Goal: Task Accomplishment & Management: Manage account settings

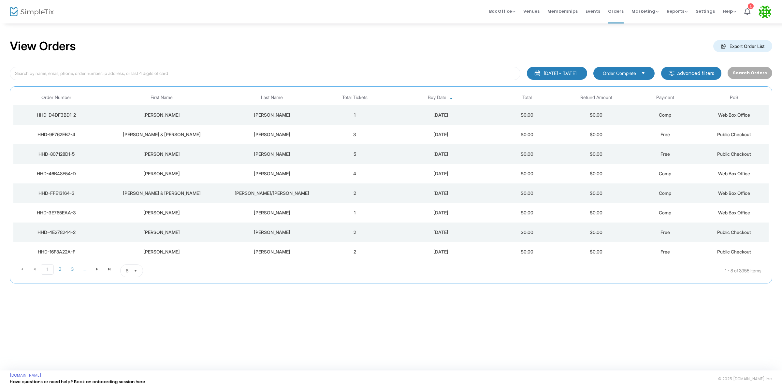
click at [617, 75] on span "Order Complete" at bounding box center [619, 73] width 33 height 7
click at [398, 75] on input at bounding box center [265, 73] width 511 height 13
type input "button"
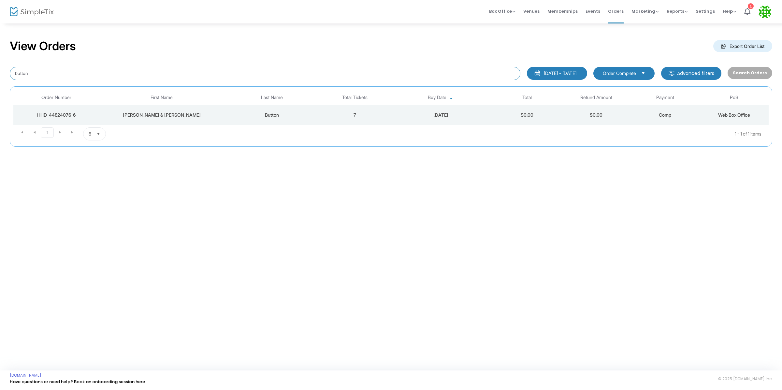
click at [413, 74] on input "button" at bounding box center [265, 73] width 511 height 13
click at [479, 240] on div "View Orders Export Order List 8/19/2023 - 8/19/2025 Last 30 Days Today Yesterda…" at bounding box center [391, 197] width 782 height 348
click at [544, 75] on div "8/19/2023 - 8/19/2025" at bounding box center [560, 73] width 33 height 7
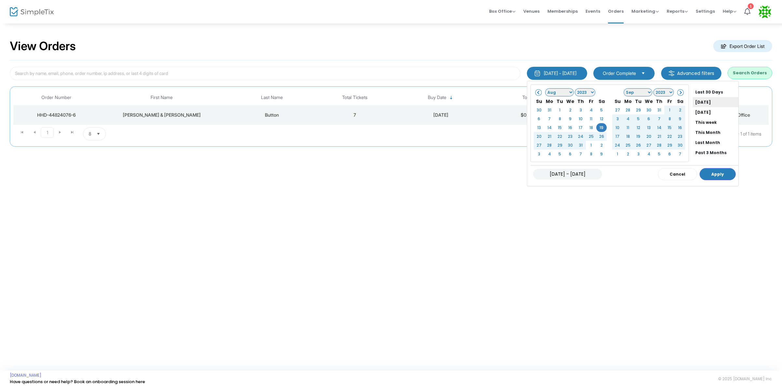
click at [693, 102] on li "[DATE]" at bounding box center [716, 102] width 46 height 10
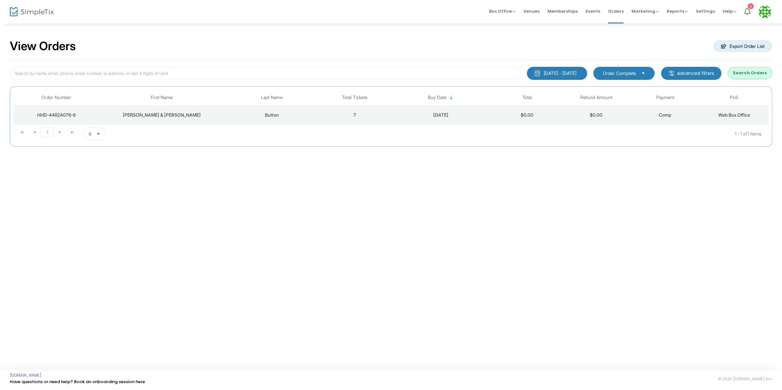
click at [740, 76] on button "Search Orders" at bounding box center [750, 73] width 45 height 12
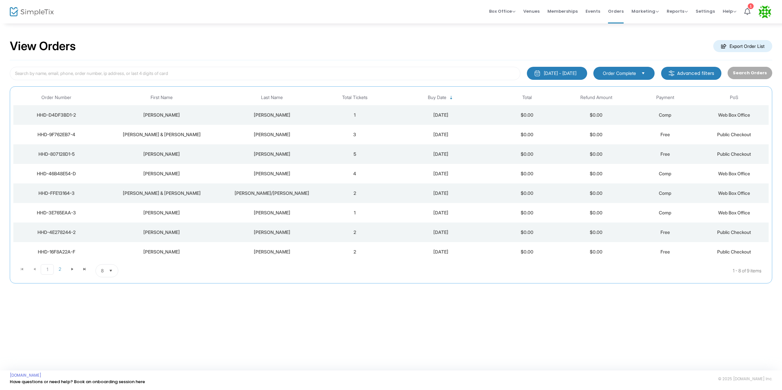
click at [558, 72] on div "[DATE] - [DATE]" at bounding box center [560, 73] width 33 height 7
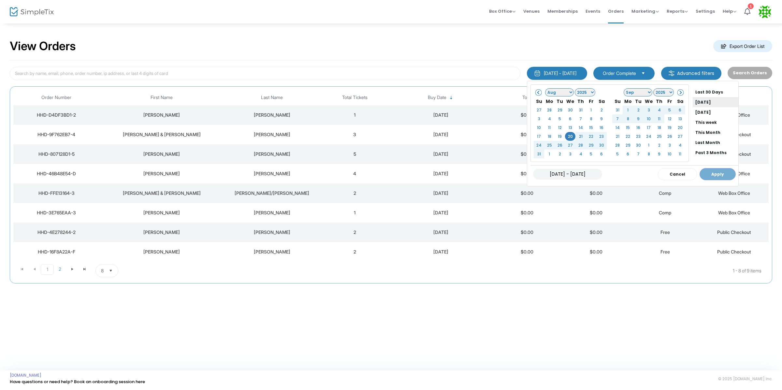
click at [693, 104] on li "[DATE]" at bounding box center [716, 102] width 46 height 10
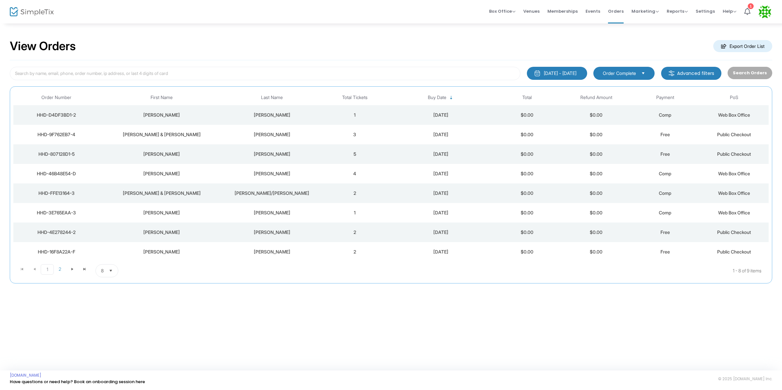
click at [653, 70] on kendo-dropdownlist "Order Complete" at bounding box center [623, 73] width 61 height 13
click at [659, 51] on div "View Orders Export Order List" at bounding box center [391, 47] width 763 height 28
click at [685, 71] on m-button "Advanced filters" at bounding box center [691, 73] width 60 height 13
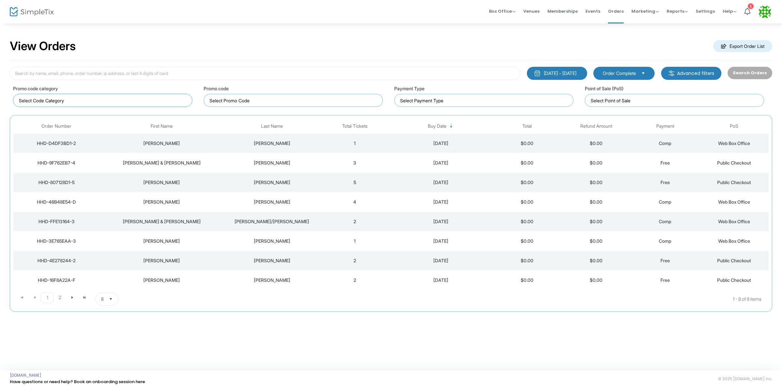
click at [162, 102] on input at bounding box center [104, 100] width 170 height 7
click at [277, 101] on input at bounding box center [295, 100] width 170 height 7
click at [457, 101] on input at bounding box center [485, 100] width 170 height 7
click at [681, 99] on input at bounding box center [676, 100] width 170 height 7
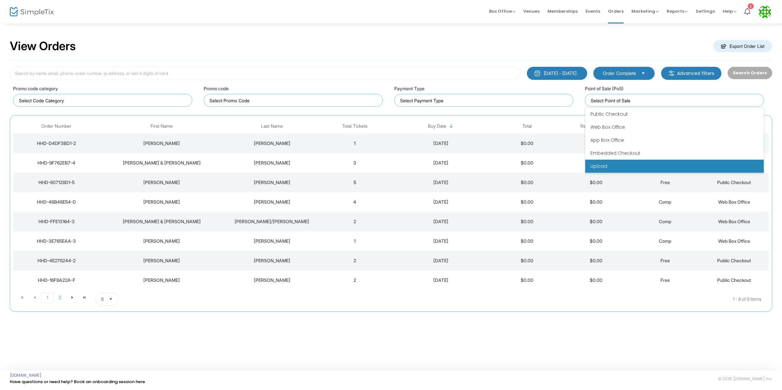
click at [623, 162] on li "Upload" at bounding box center [674, 166] width 179 height 13
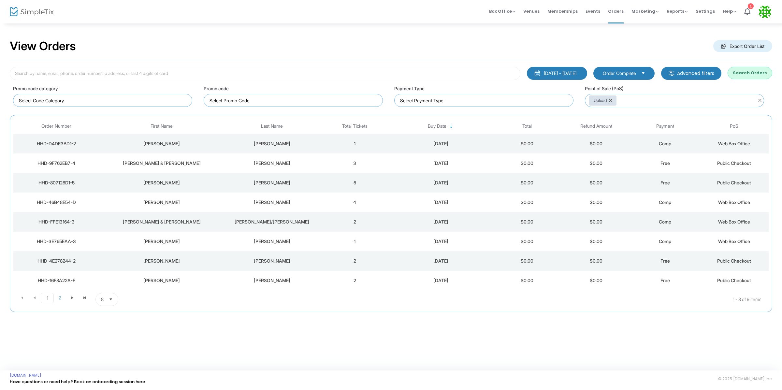
click at [764, 71] on button "Search Orders" at bounding box center [750, 73] width 45 height 12
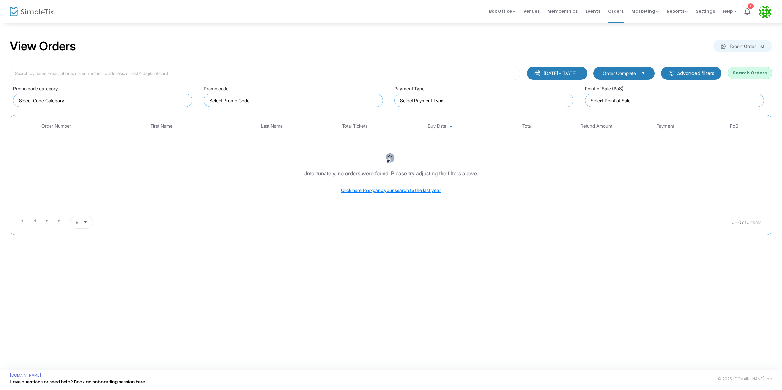
click at [751, 70] on button "Search Orders" at bounding box center [750, 73] width 45 height 12
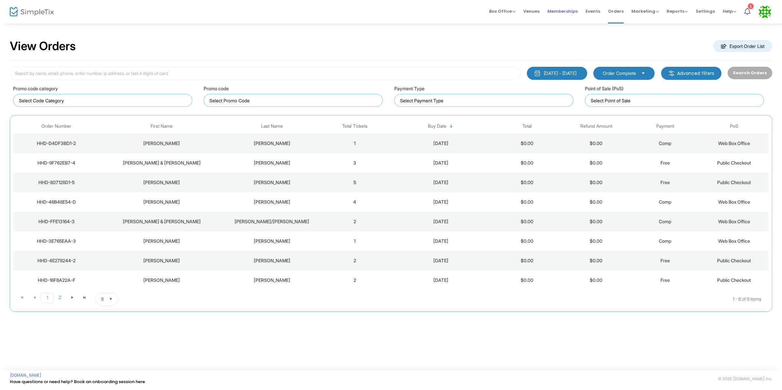
click at [561, 12] on span "Memberships" at bounding box center [563, 11] width 30 height 17
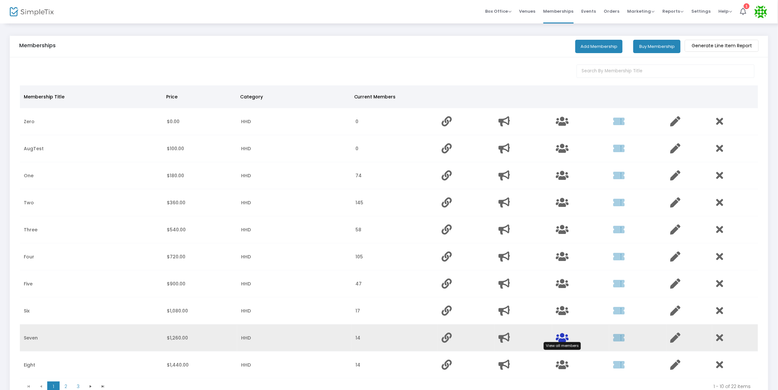
click at [560, 335] on icon "Data table" at bounding box center [562, 338] width 13 height 10
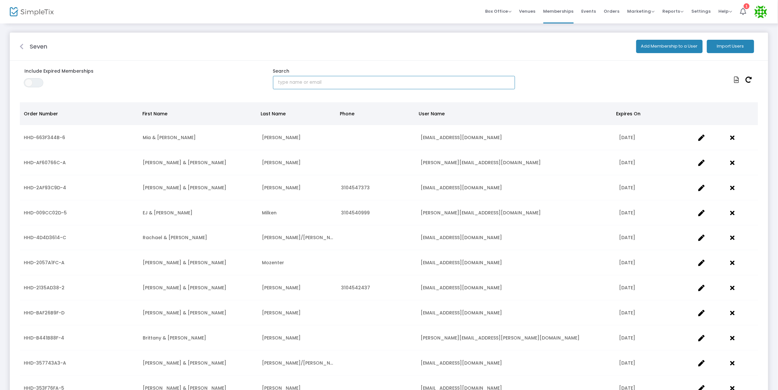
click at [308, 80] on input "text" at bounding box center [394, 82] width 242 height 13
type input "button"
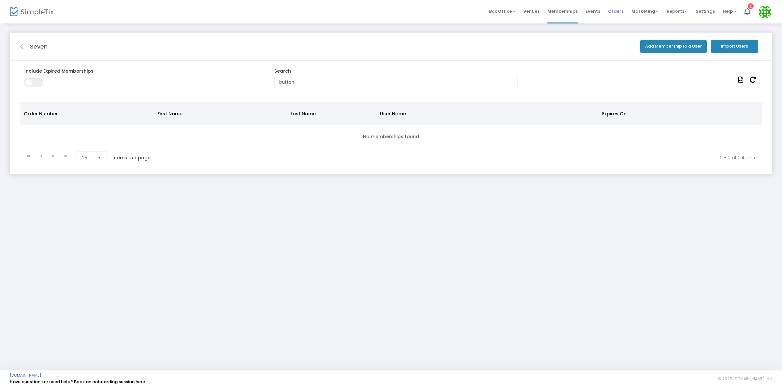
click at [615, 15] on span "Orders" at bounding box center [616, 11] width 16 height 17
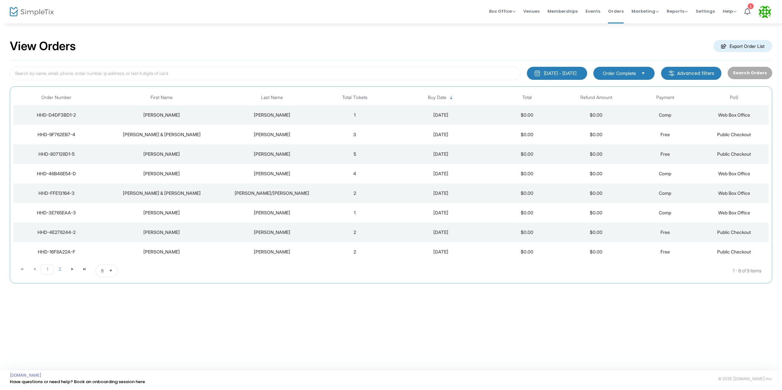
click at [390, 310] on div "View Orders Export Order List 8/19/2025 - 8/19/2025 Last 30 Days Today Yesterda…" at bounding box center [391, 197] width 782 height 348
click at [745, 10] on icon at bounding box center [747, 11] width 6 height 7
click at [561, 14] on span "Memberships" at bounding box center [563, 11] width 30 height 17
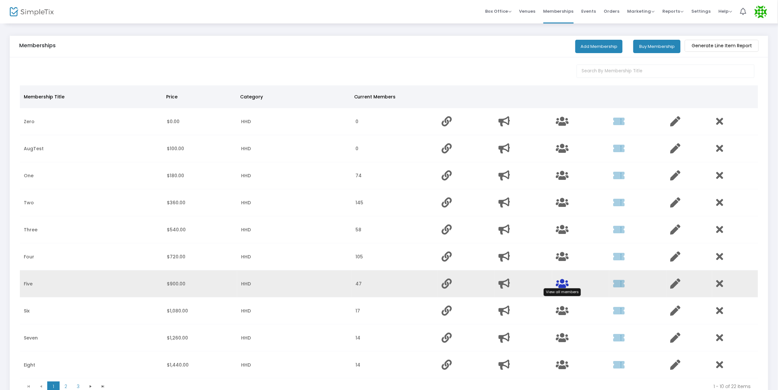
click at [560, 284] on icon "Data table" at bounding box center [562, 284] width 13 height 10
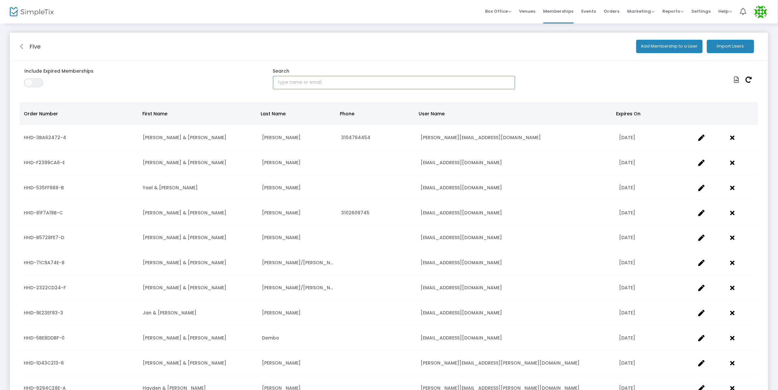
click at [303, 82] on input "text" at bounding box center [394, 82] width 242 height 13
type input "[PERSON_NAME]"
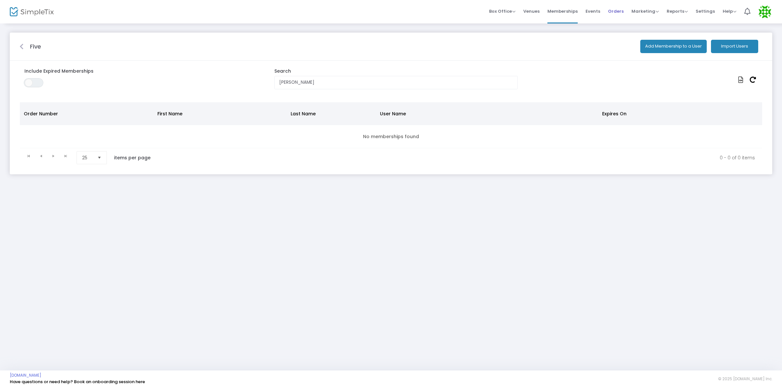
click at [621, 10] on span "Orders" at bounding box center [616, 11] width 16 height 17
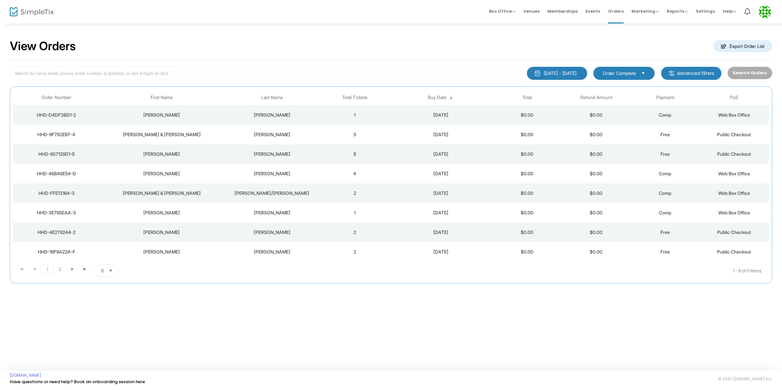
click at [564, 72] on div "[DATE] - [DATE]" at bounding box center [560, 73] width 33 height 7
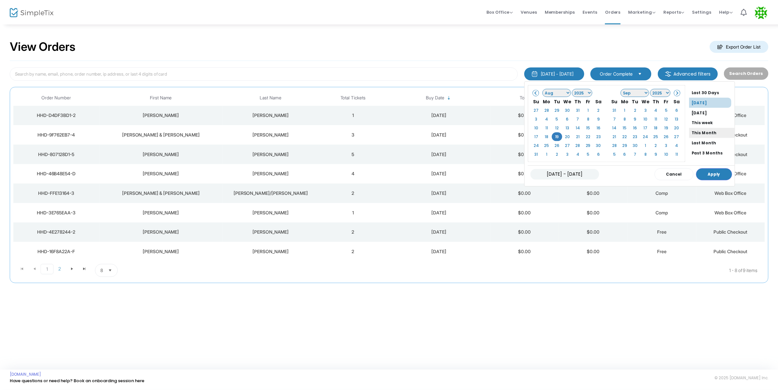
scroll to position [49, 0]
click at [697, 143] on li "All Time" at bounding box center [716, 144] width 46 height 10
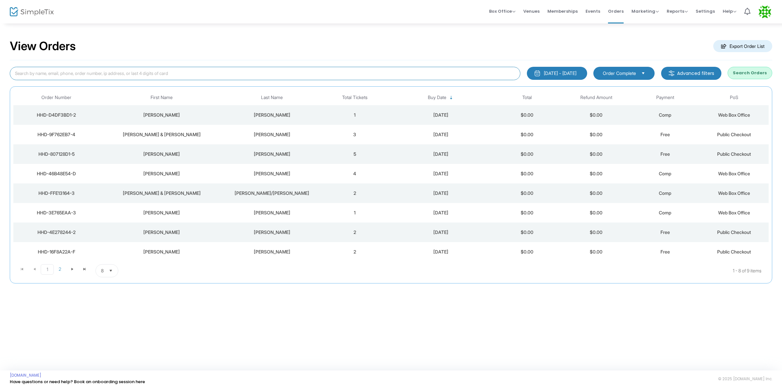
click at [431, 72] on input at bounding box center [265, 73] width 511 height 13
type input "[PERSON_NAME]"
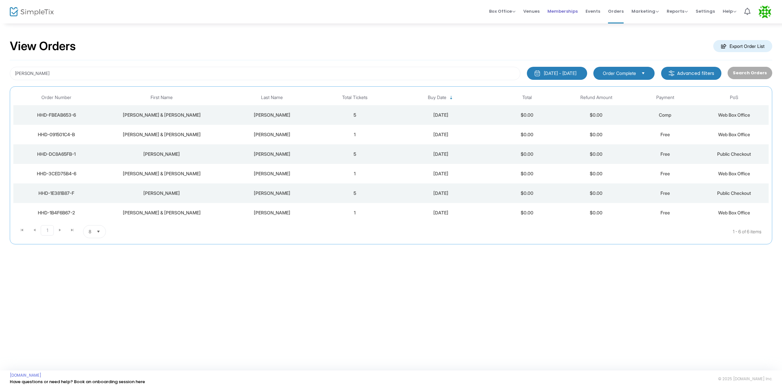
click at [558, 15] on span "Memberships" at bounding box center [563, 11] width 30 height 17
